Goal: Communication & Community: Participate in discussion

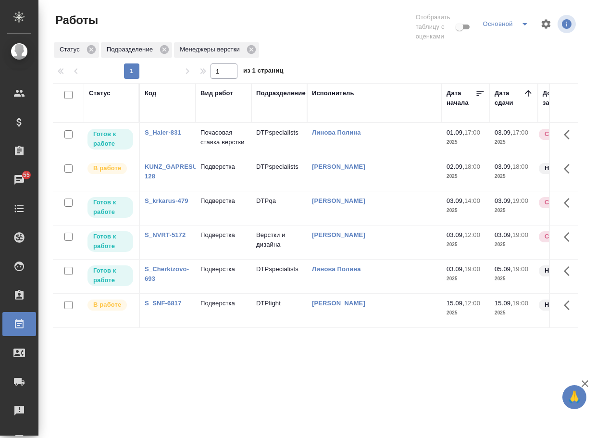
click at [219, 240] on p "Подверстка" at bounding box center [223, 235] width 46 height 10
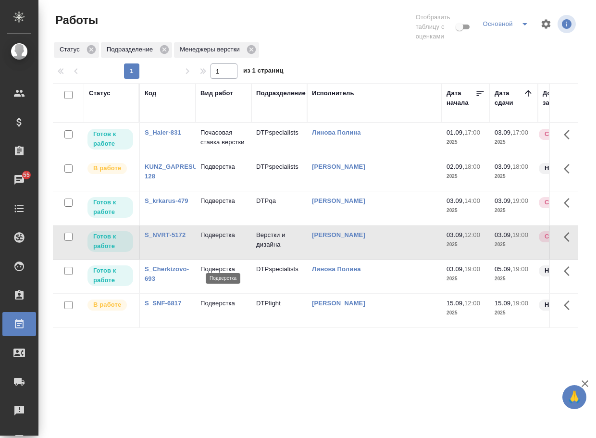
click at [219, 240] on p "Подверстка" at bounding box center [223, 235] width 46 height 10
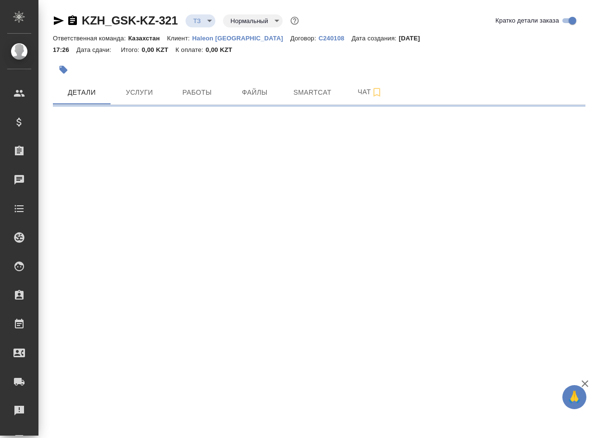
select select "RU"
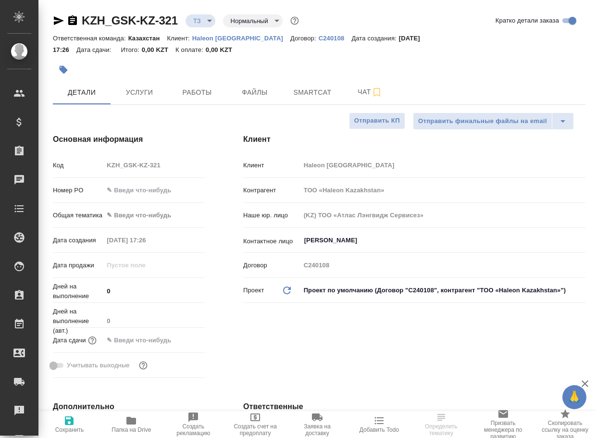
type textarea "x"
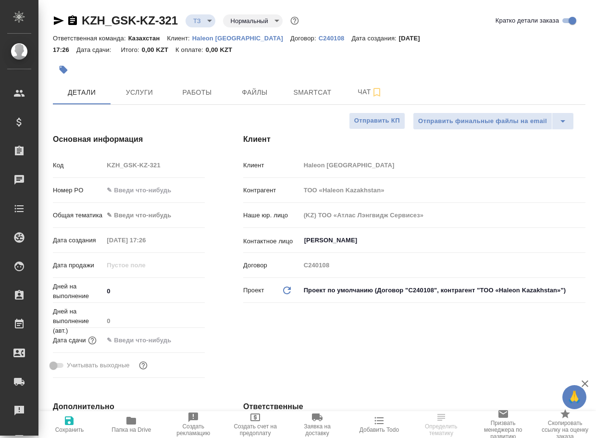
type textarea "x"
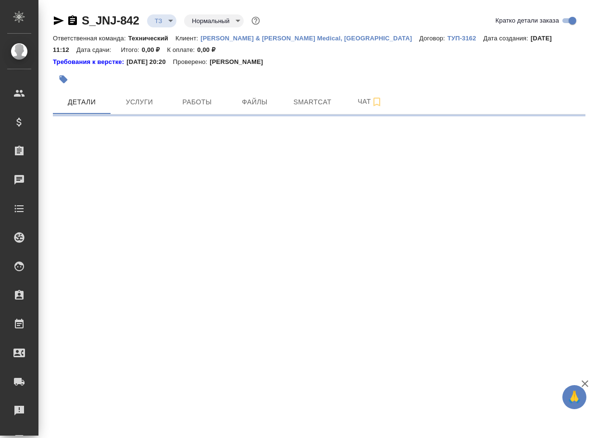
select select "RU"
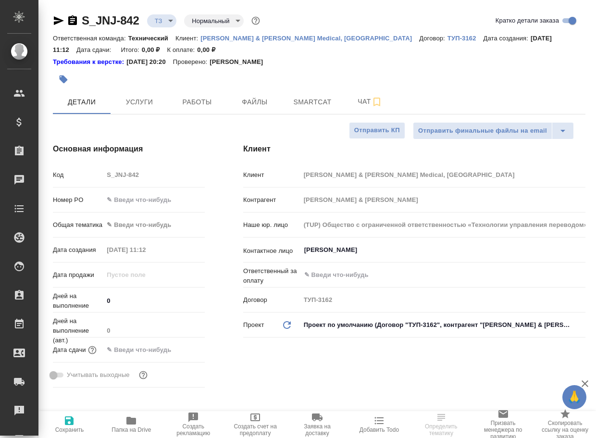
type textarea "x"
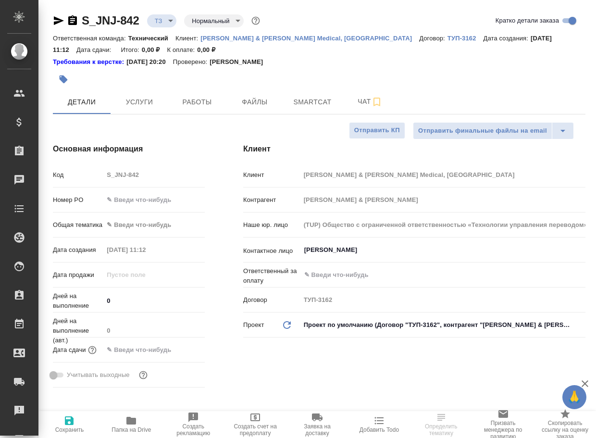
type textarea "x"
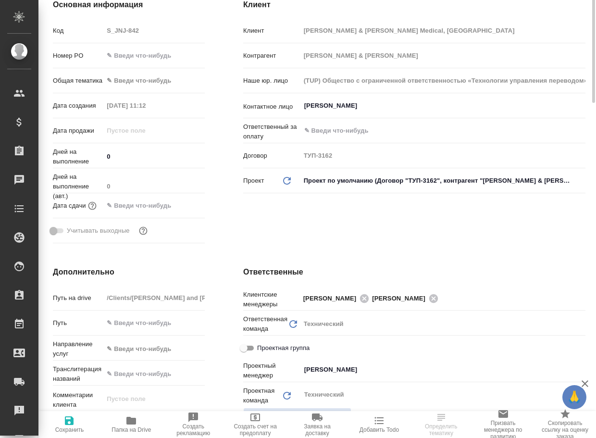
scroll to position [336, 0]
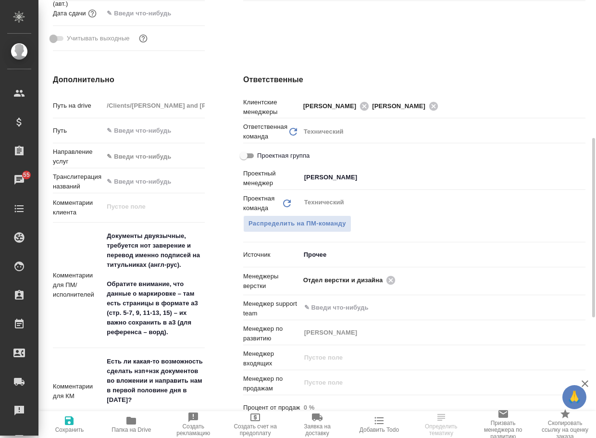
type textarea "x"
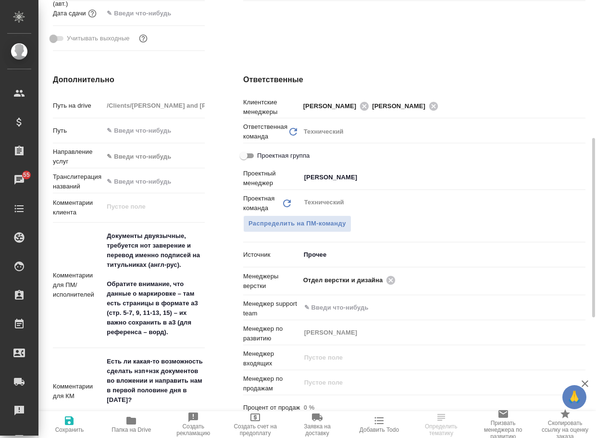
type textarea "x"
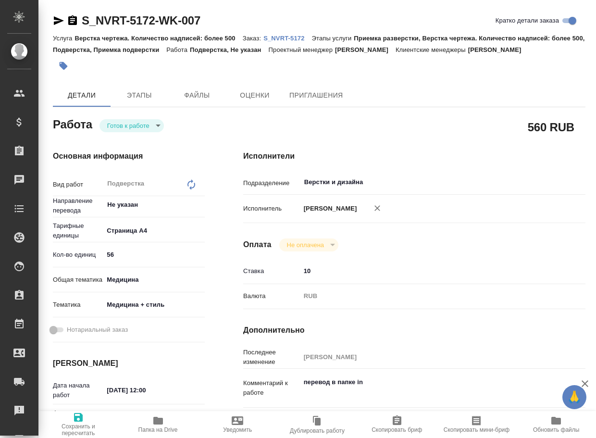
type textarea "x"
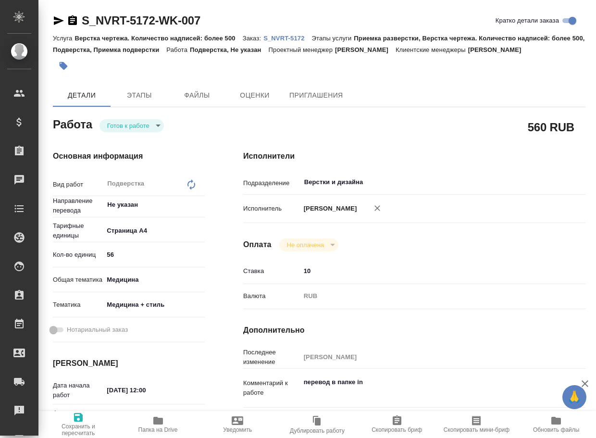
type textarea "x"
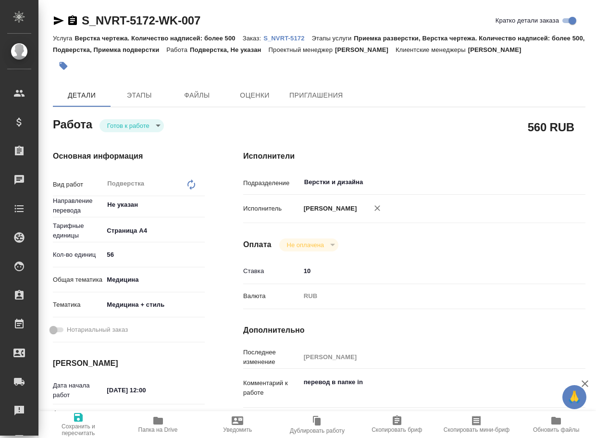
type textarea "x"
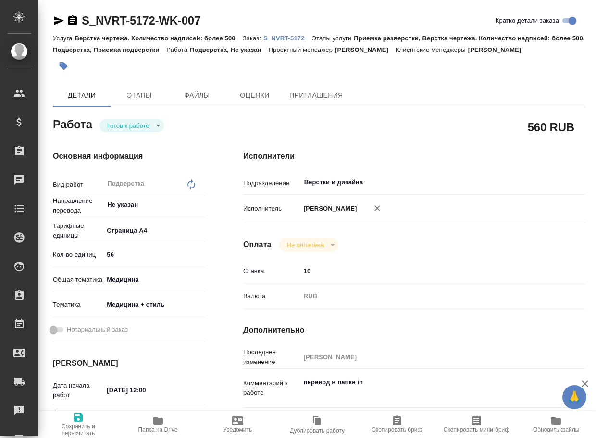
type textarea "x"
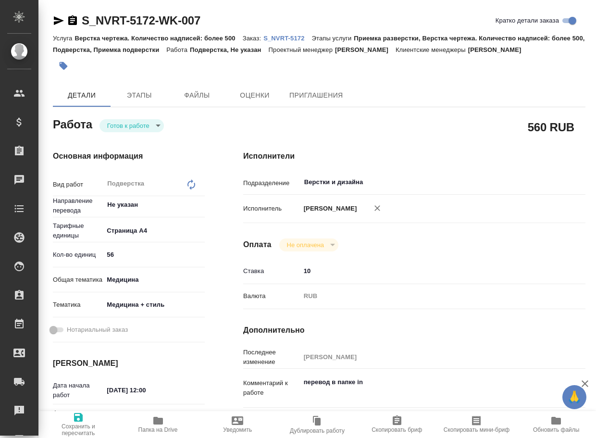
type textarea "x"
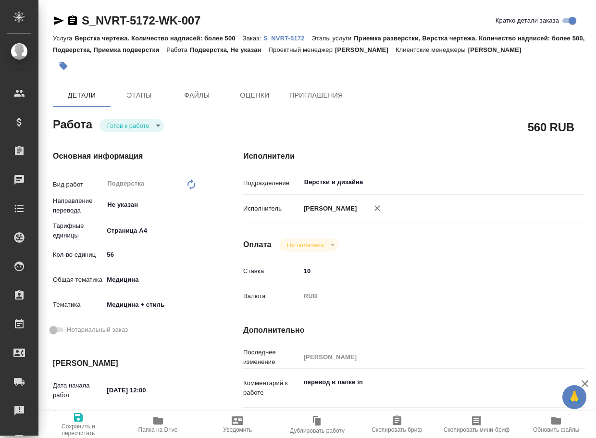
type textarea "x"
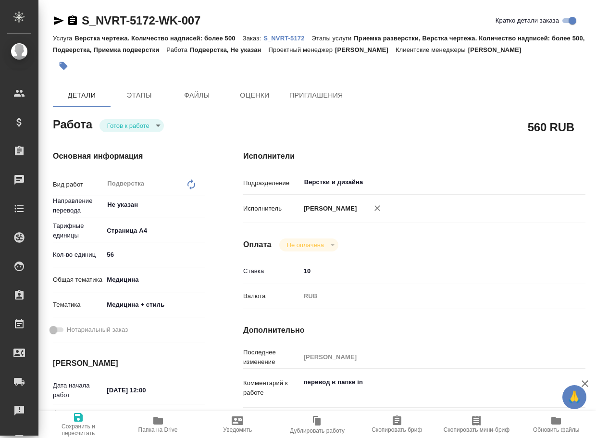
scroll to position [96, 0]
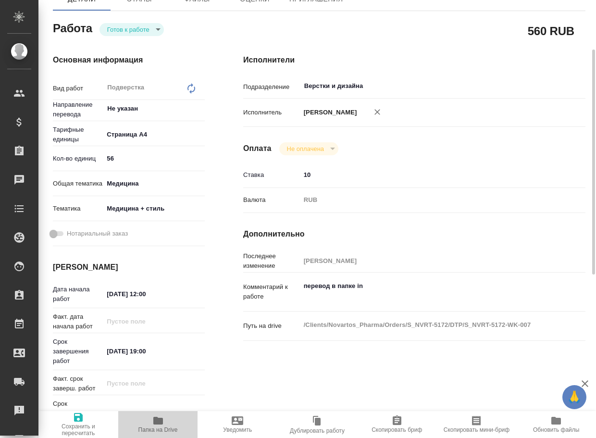
click at [157, 424] on icon "button" at bounding box center [158, 420] width 10 height 8
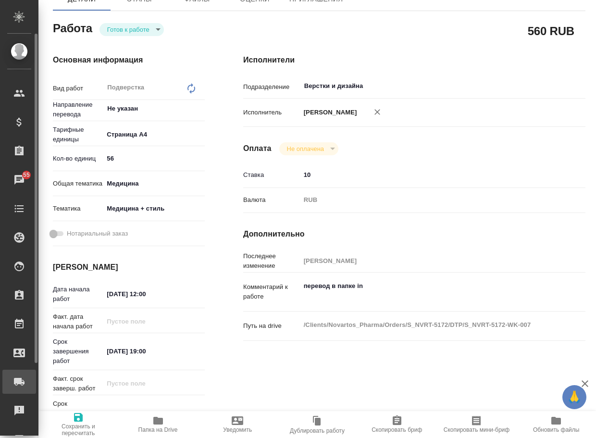
type textarea "x"
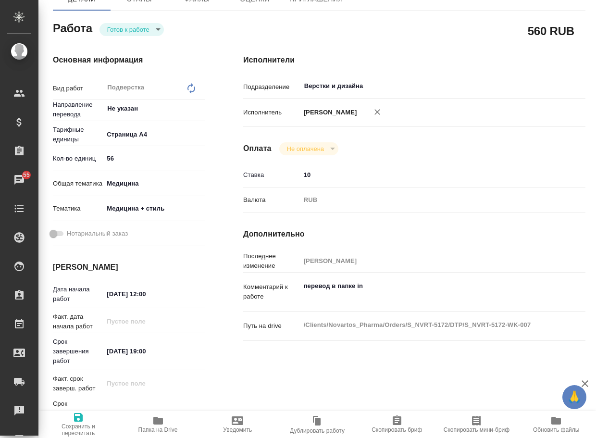
type textarea "x"
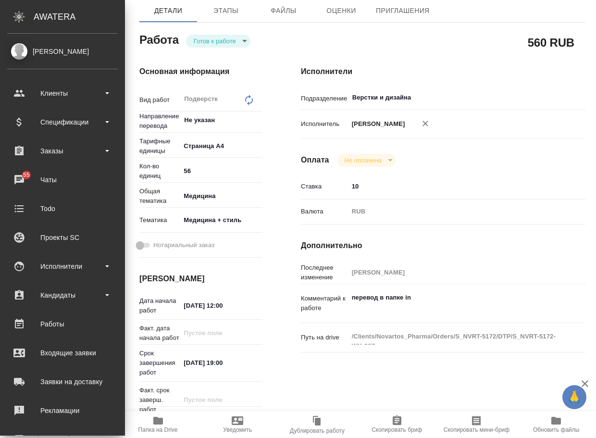
type textarea "x"
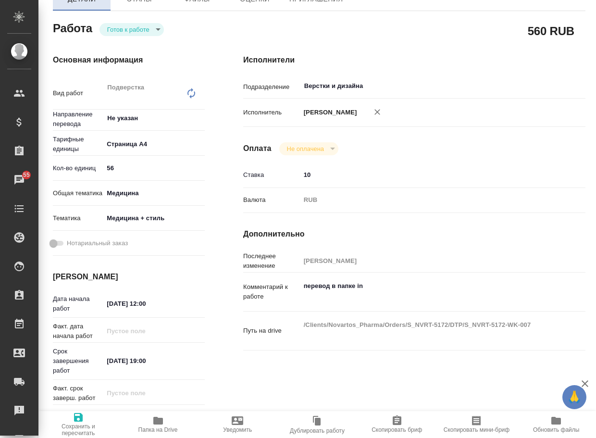
type textarea "x"
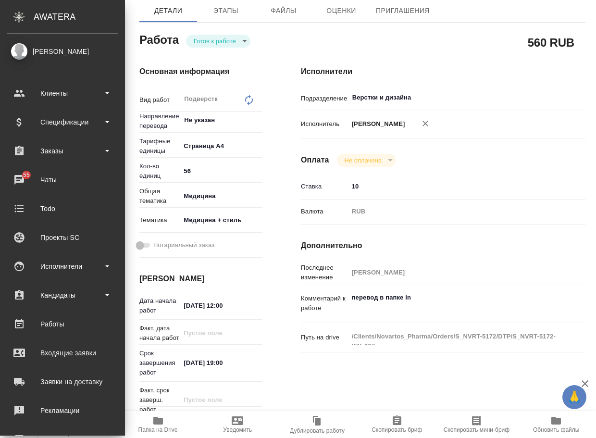
type textarea "x"
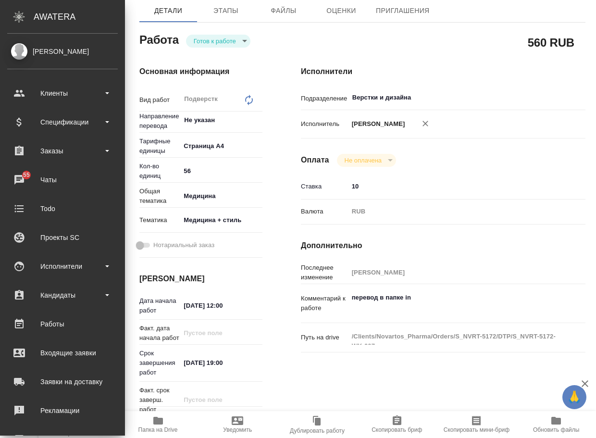
type textarea "x"
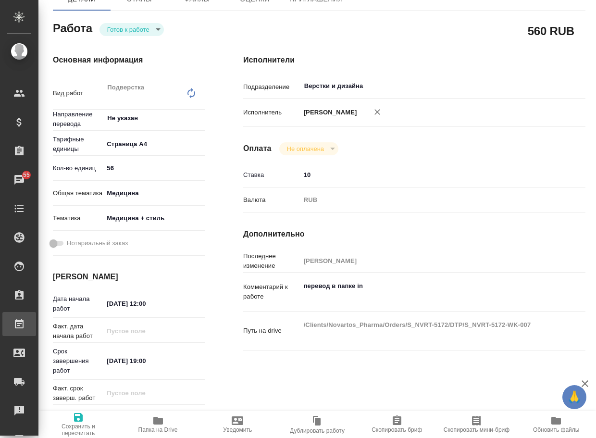
type textarea "x"
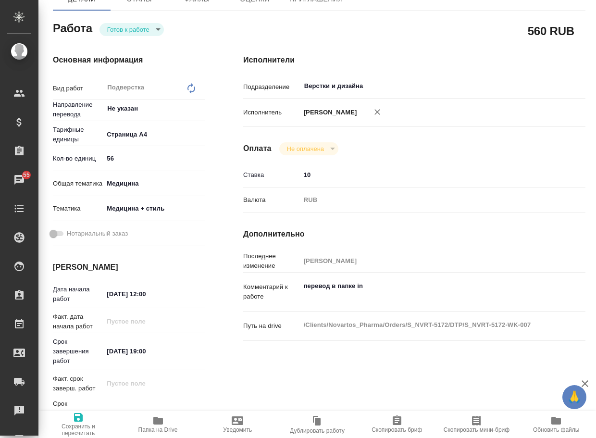
type textarea "x"
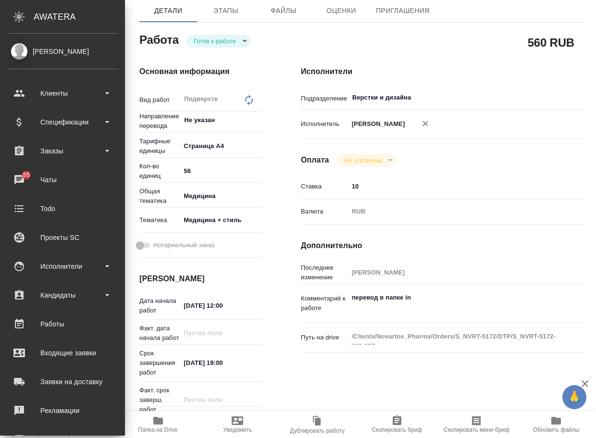
type textarea "x"
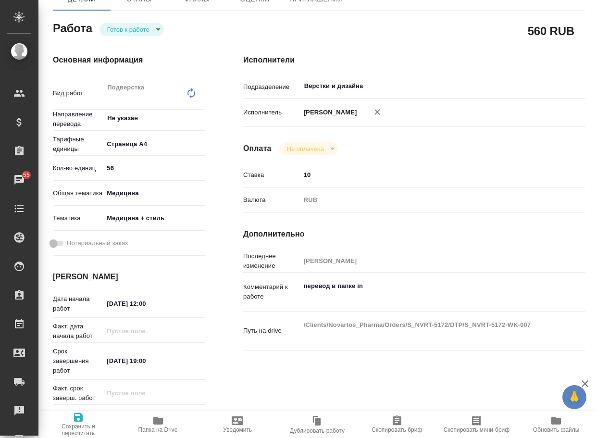
click at [138, 45] on body "🙏 .cls-1 fill:#fff; AWATERA Arsenyeva Vera Клиенты Спецификации Заказы 55 Чаты …" at bounding box center [298, 219] width 596 height 438
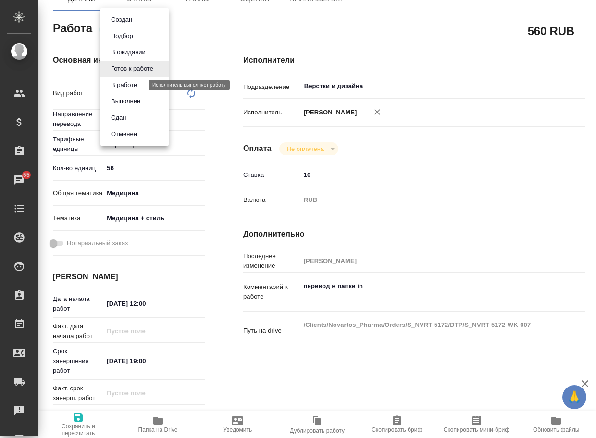
click at [130, 88] on button "В работе" at bounding box center [124, 85] width 32 height 11
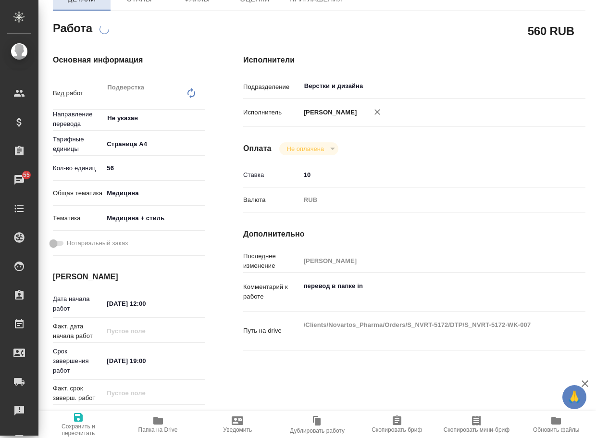
scroll to position [0, 0]
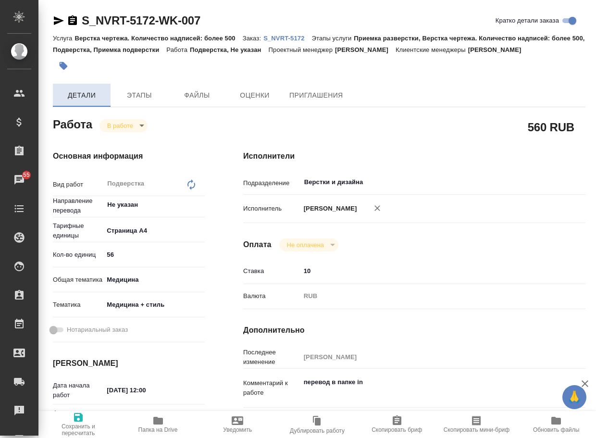
type textarea "x"
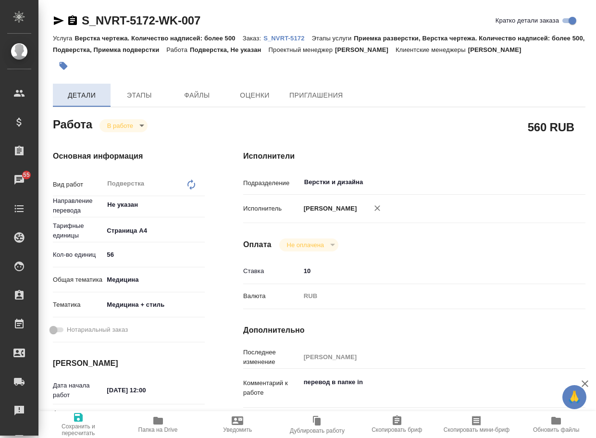
type textarea "x"
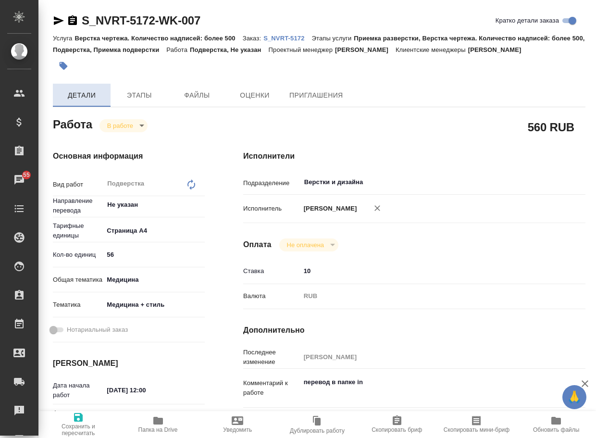
type textarea "x"
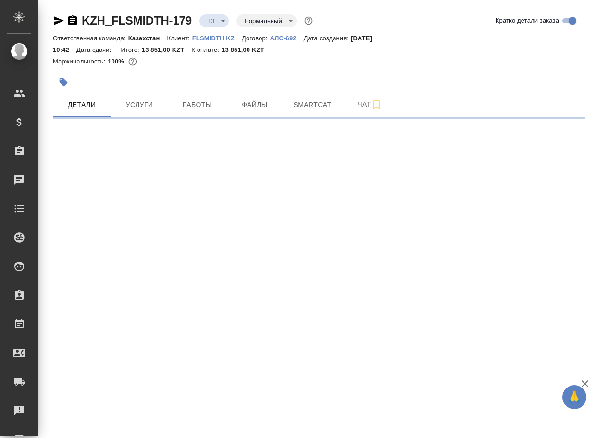
select select "RU"
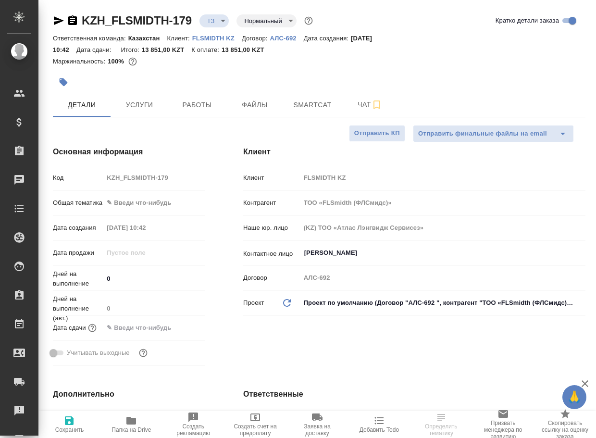
type textarea "x"
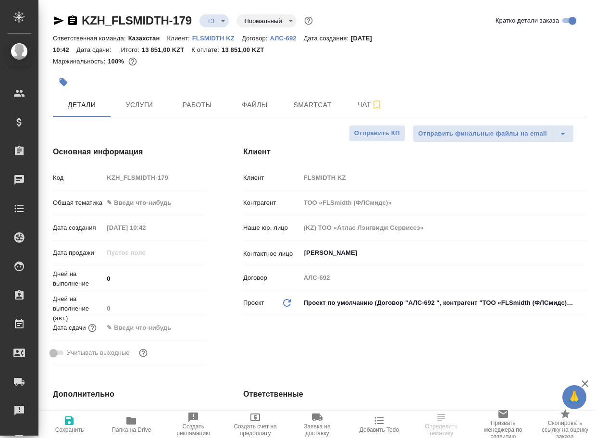
type textarea "x"
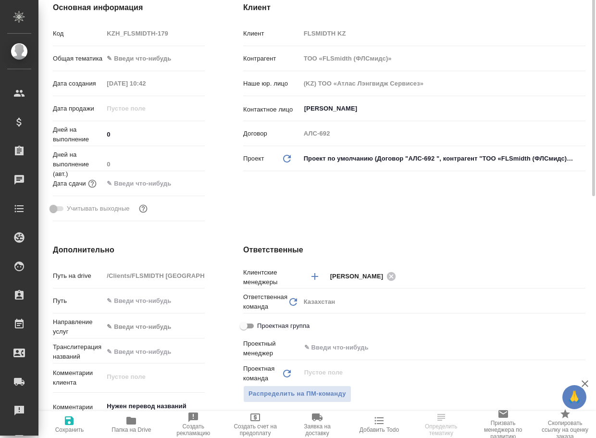
scroll to position [288, 0]
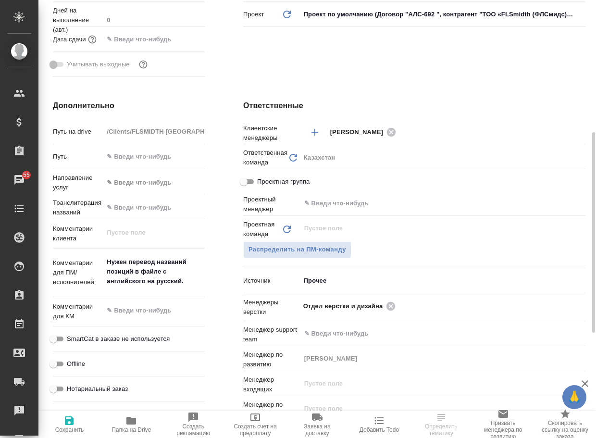
click at [136, 424] on icon "button" at bounding box center [131, 420] width 10 height 8
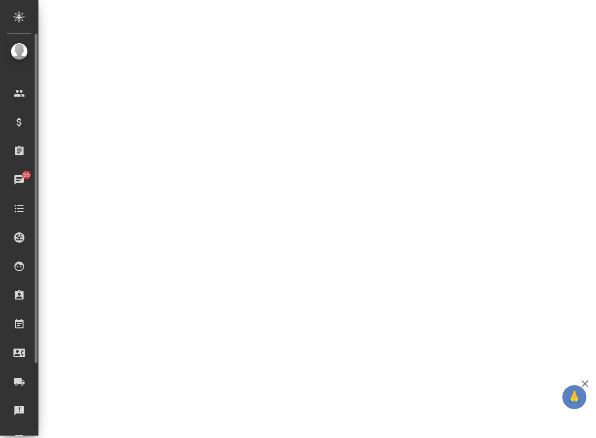
select select "RU"
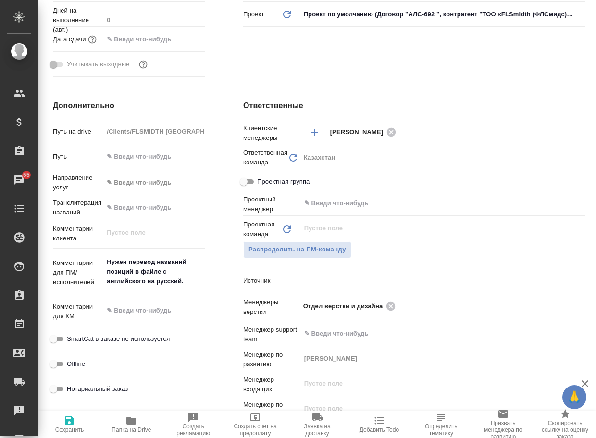
type textarea "x"
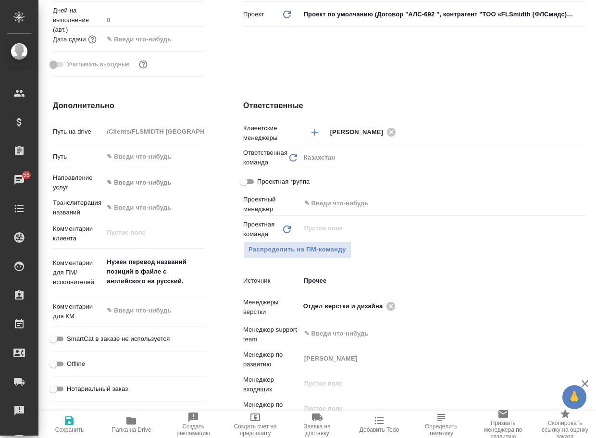
type textarea "x"
click at [391, 305] on icon at bounding box center [390, 305] width 9 height 9
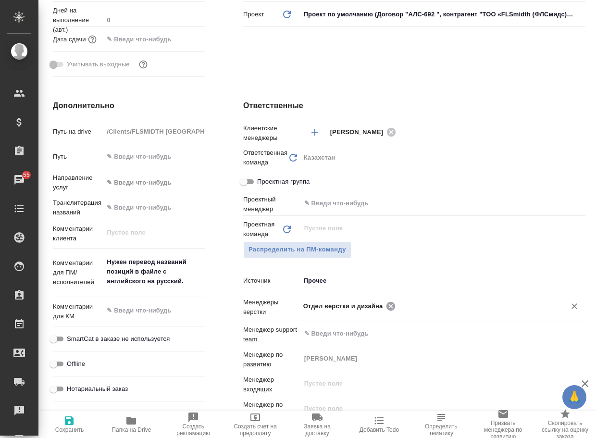
type textarea "x"
click at [391, 305] on input "text" at bounding box center [426, 306] width 247 height 12
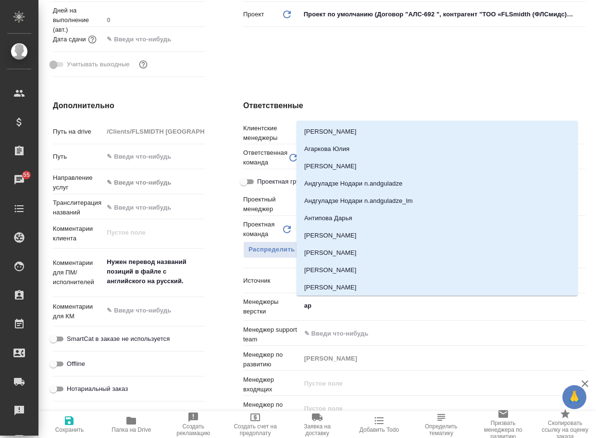
type input "арс"
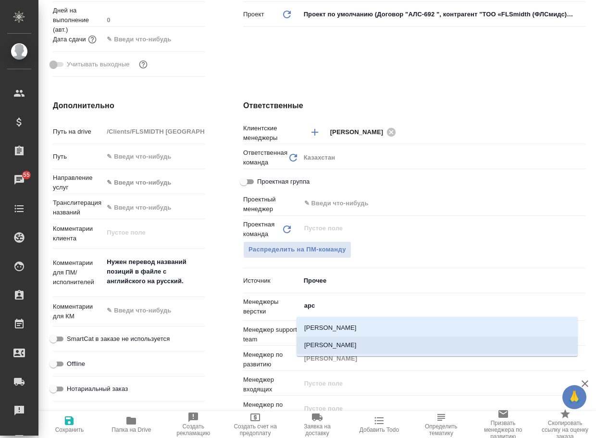
click at [363, 344] on li "[PERSON_NAME]" at bounding box center [436, 344] width 281 height 17
type textarea "x"
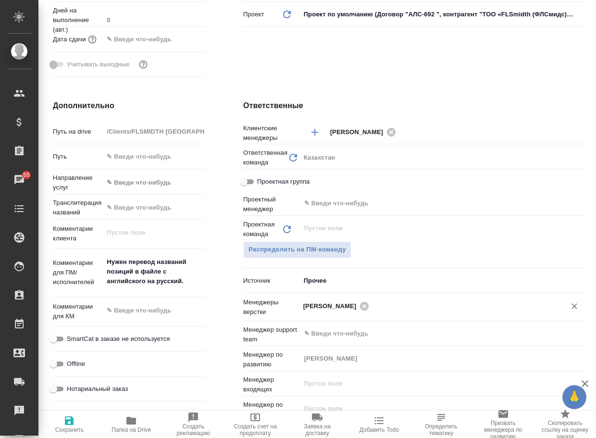
click at [74, 428] on span "Сохранить" at bounding box center [69, 429] width 29 height 7
type textarea "x"
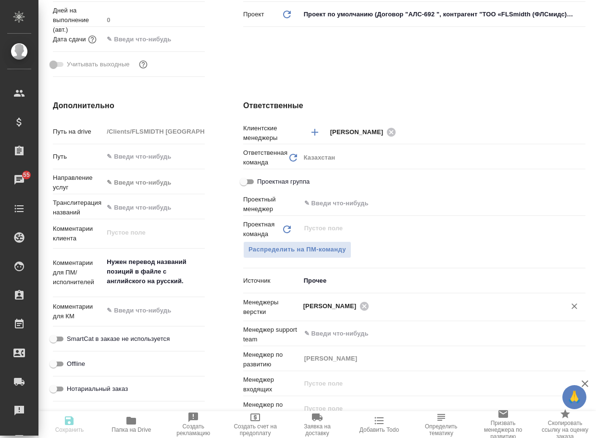
type textarea "x"
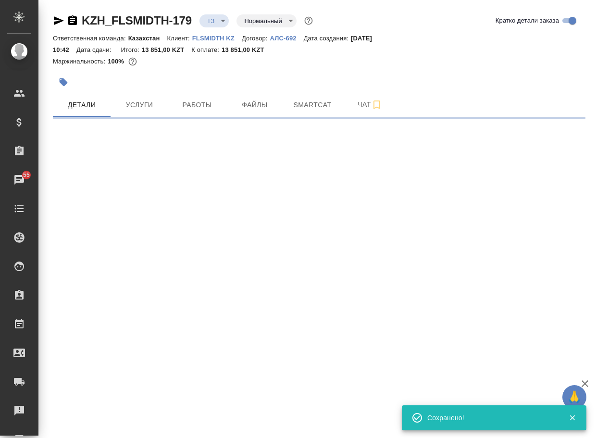
scroll to position [0, 0]
select select "RU"
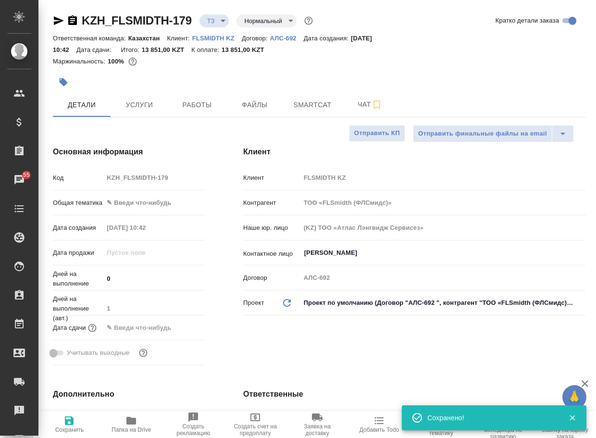
type textarea "x"
click at [221, 18] on body "🙏 .cls-1 fill:#fff; AWATERA Arsenyeva [PERSON_NAME] Спецификации Заказы 55 Чаты…" at bounding box center [298, 219] width 596 height 438
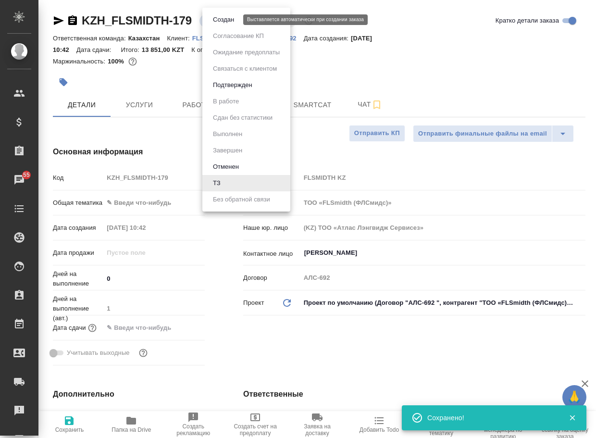
click at [224, 21] on button "Создан" at bounding box center [223, 19] width 27 height 11
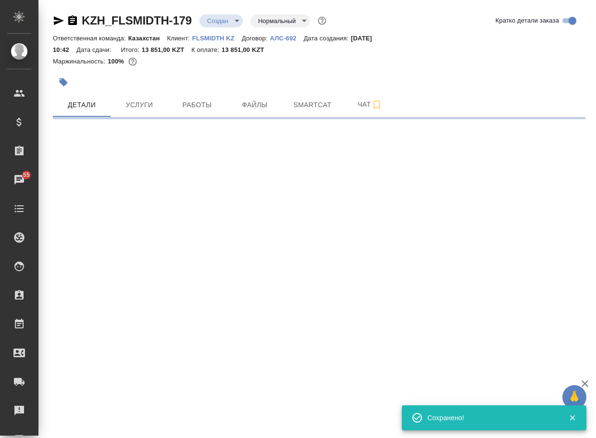
select select "RU"
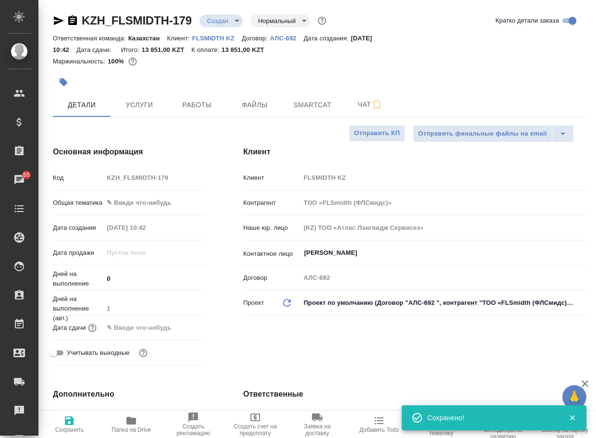
type textarea "x"
drag, startPoint x: 197, startPoint y: 26, endPoint x: 54, endPoint y: 27, distance: 143.1
click at [54, 27] on div "KZH_FLSMIDTH-179 Создан new Нормальный normal" at bounding box center [190, 20] width 275 height 15
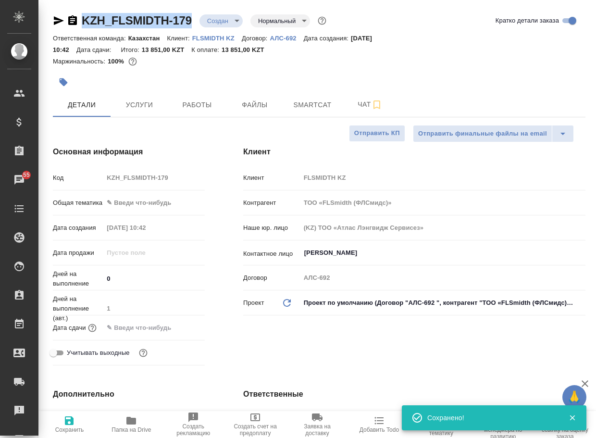
type textarea "x"
copy link "KZH_FLSMIDTH-179"
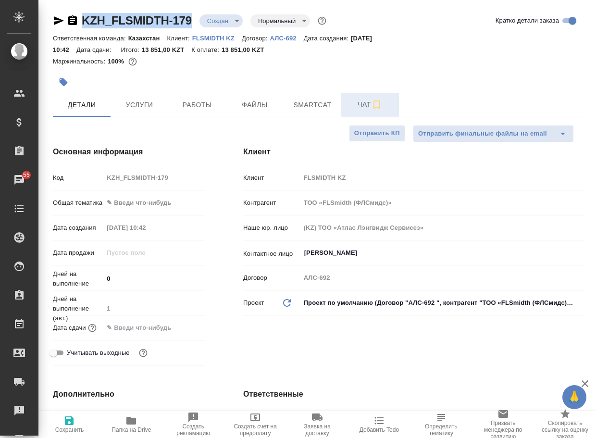
click at [361, 102] on span "Чат" at bounding box center [370, 104] width 46 height 12
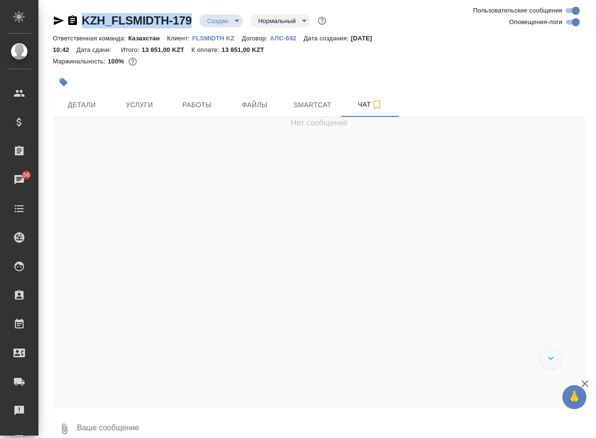
scroll to position [9, 0]
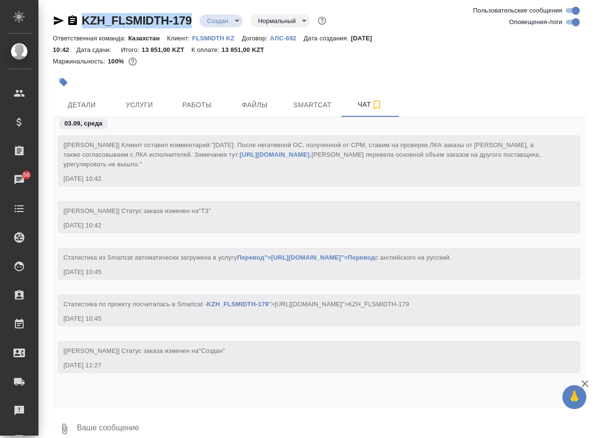
click at [71, 419] on button "0" at bounding box center [64, 428] width 23 height 33
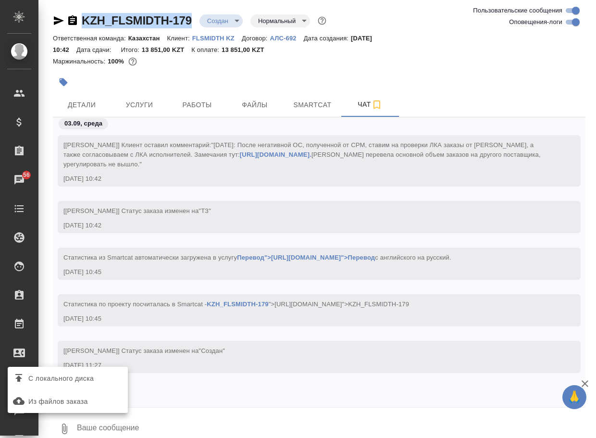
click at [84, 380] on span "С локального диска" at bounding box center [60, 378] width 65 height 12
click at [0, 0] on input "С локального диска" at bounding box center [0, 0] width 0 height 0
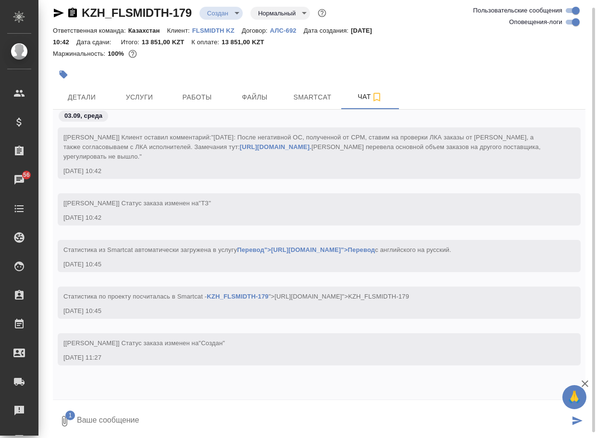
click at [135, 424] on textarea at bounding box center [322, 420] width 493 height 33
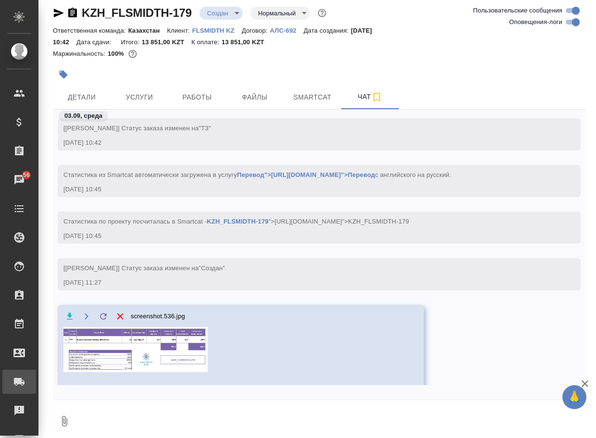
scroll to position [106, 0]
